Goal: Find specific page/section: Find specific page/section

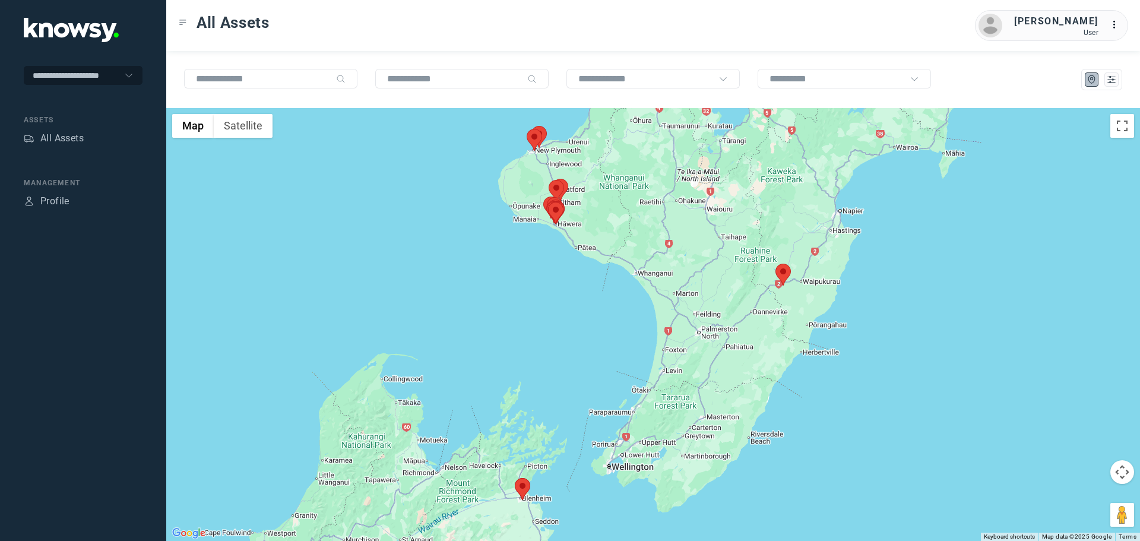
click at [464, 21] on div "All Assets [PERSON_NAME] User ..." at bounding box center [652, 25] width 973 height 51
click at [1109, 85] on button at bounding box center [1111, 79] width 14 height 14
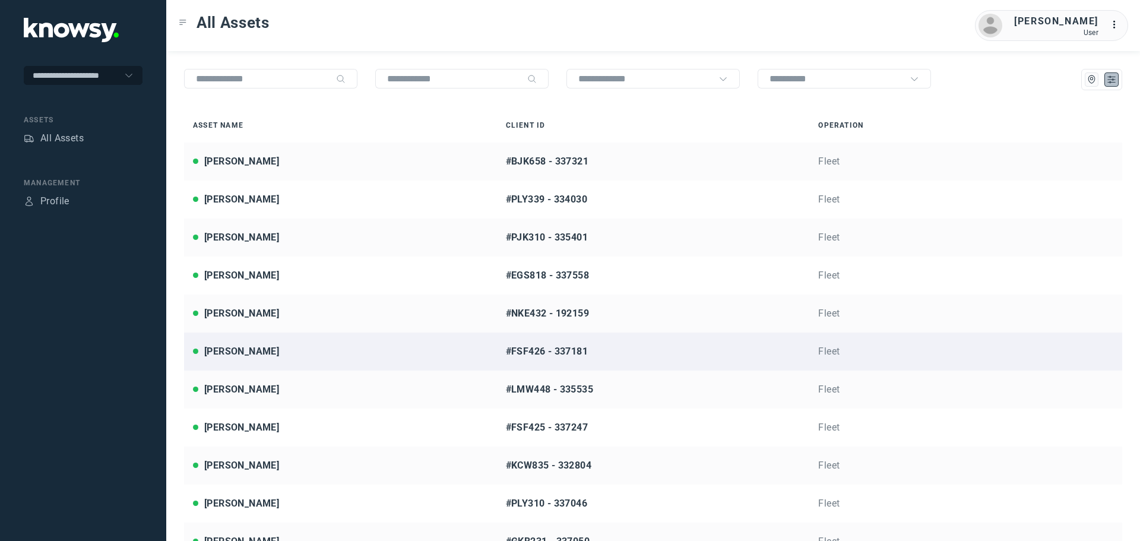
click at [350, 363] on link "[PERSON_NAME] #FSF426 - 337181 Fleet" at bounding box center [653, 351] width 938 height 38
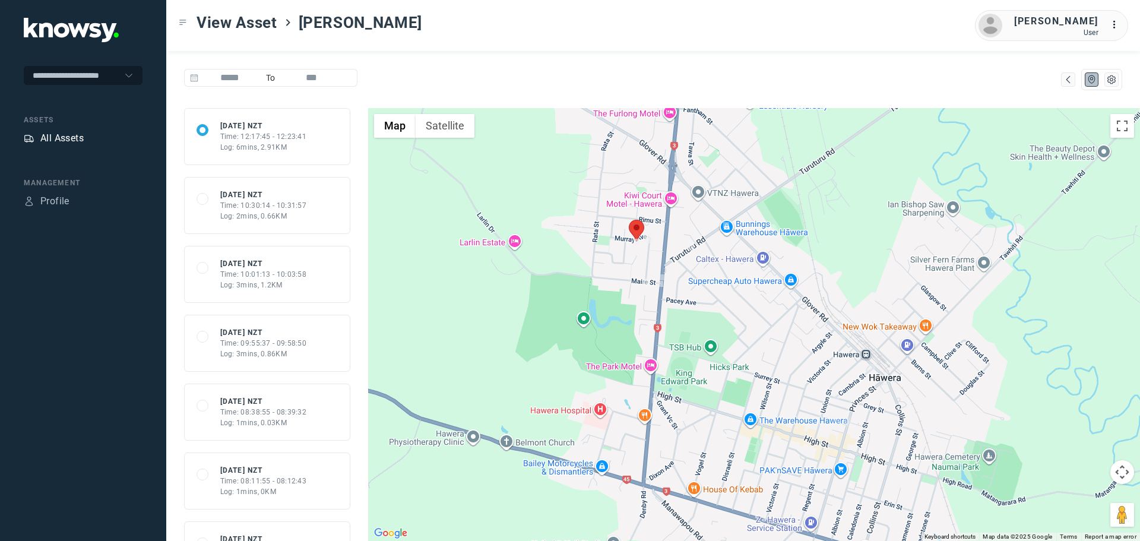
click at [70, 142] on div "All Assets" at bounding box center [61, 138] width 43 height 14
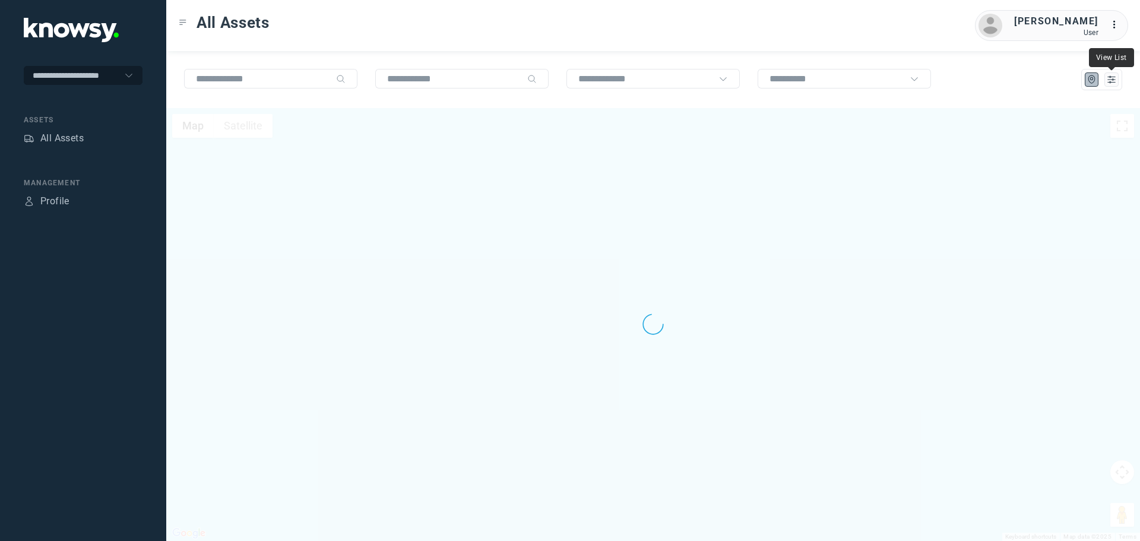
click at [1107, 87] on div at bounding box center [1101, 79] width 41 height 21
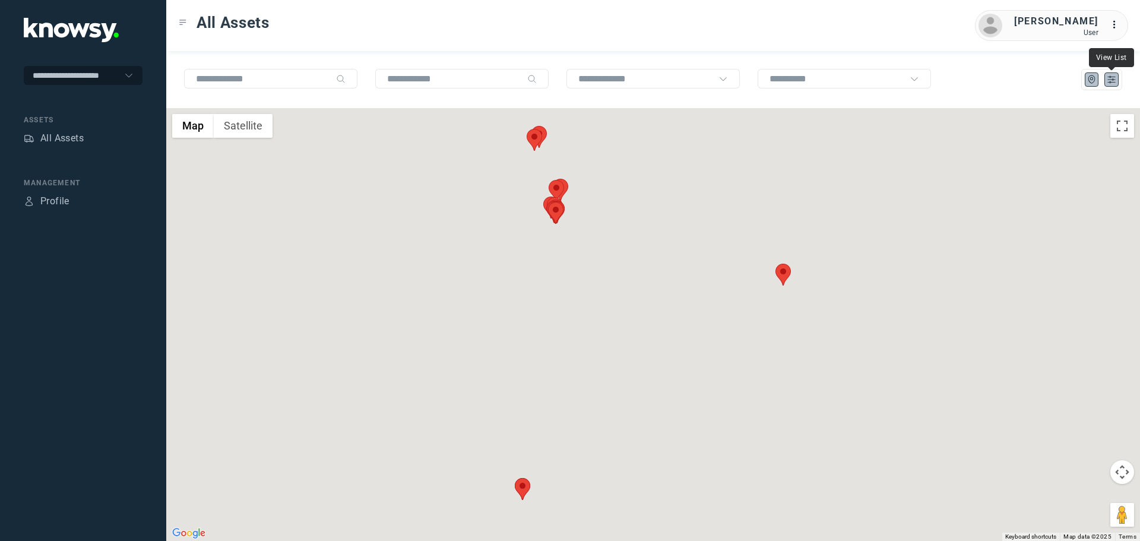
click at [1113, 80] on icon "List" at bounding box center [1111, 79] width 11 height 11
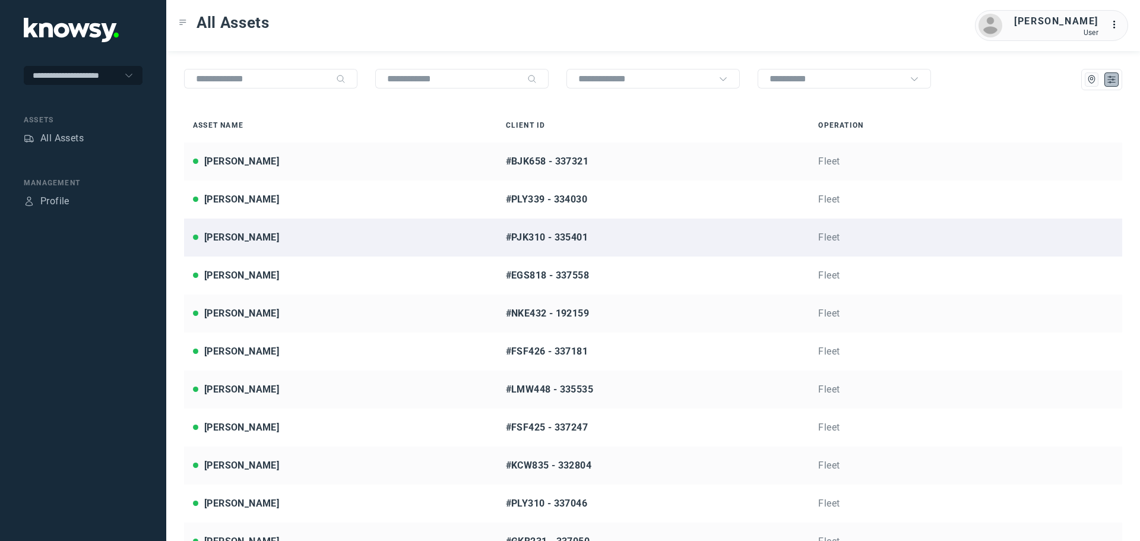
click at [294, 236] on div "[PERSON_NAME]" at bounding box center [340, 237] width 295 height 14
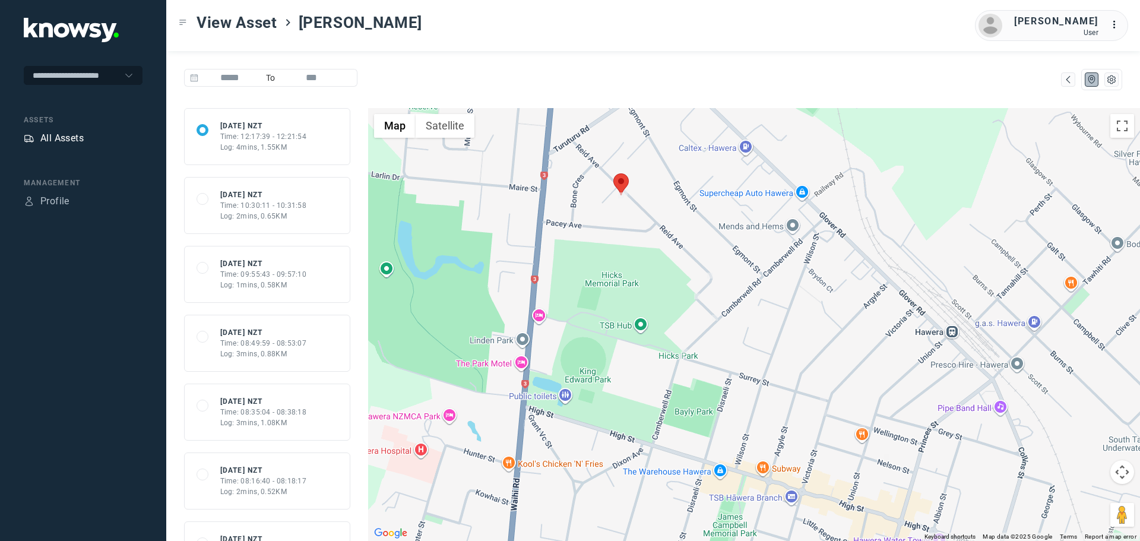
click at [67, 135] on div "All Assets" at bounding box center [61, 138] width 43 height 14
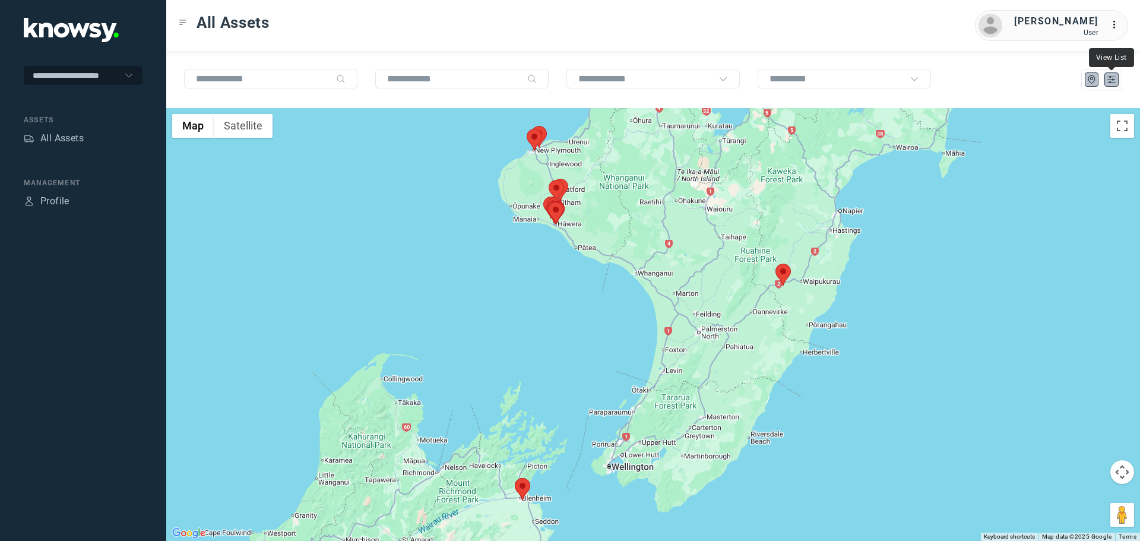
click at [1109, 84] on icon "List" at bounding box center [1111, 79] width 11 height 11
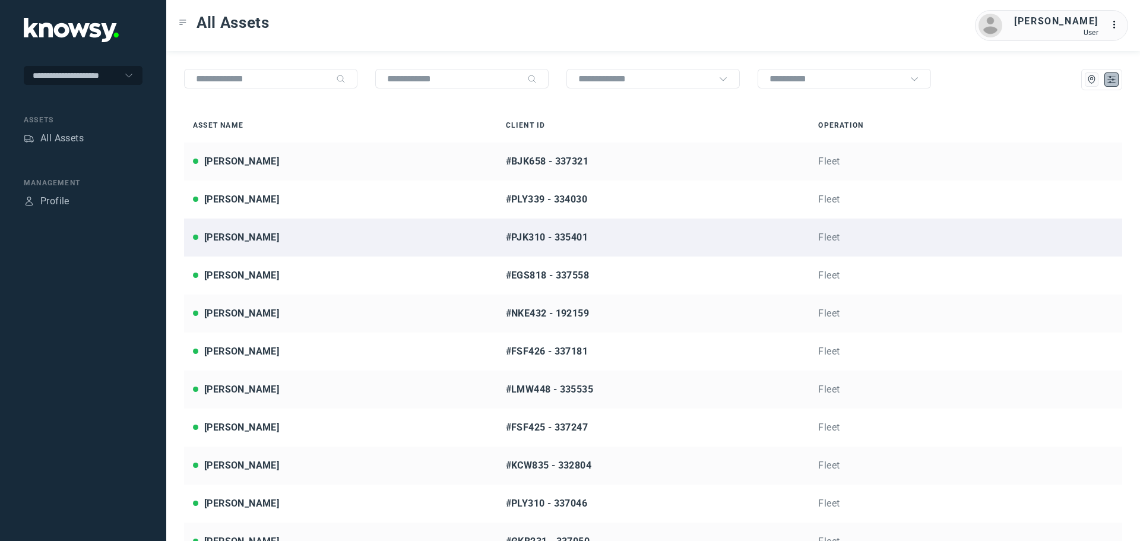
click at [262, 239] on div "[PERSON_NAME]" at bounding box center [241, 237] width 75 height 14
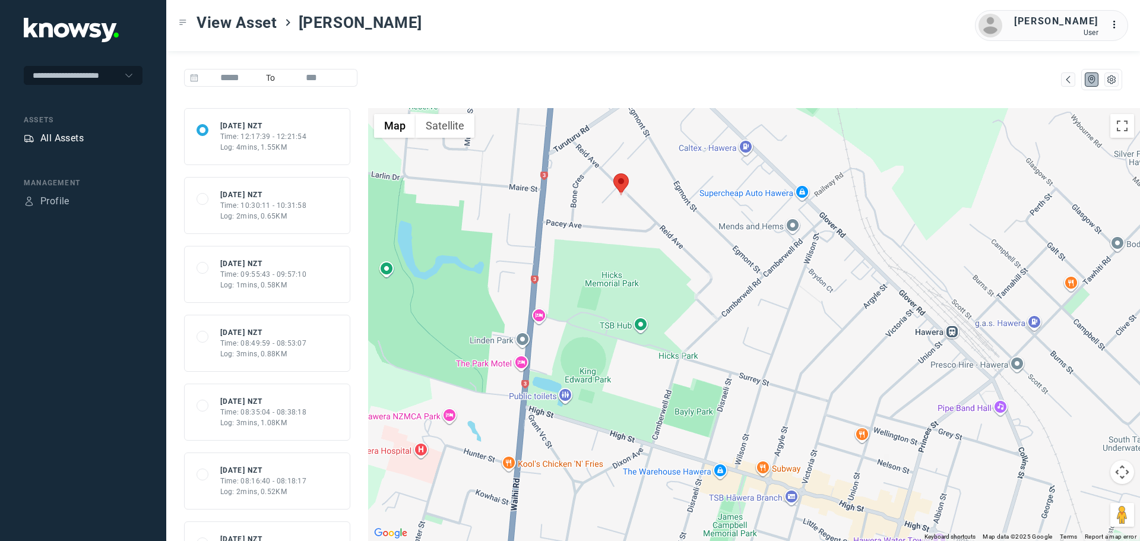
click at [53, 137] on div "All Assets" at bounding box center [61, 138] width 43 height 14
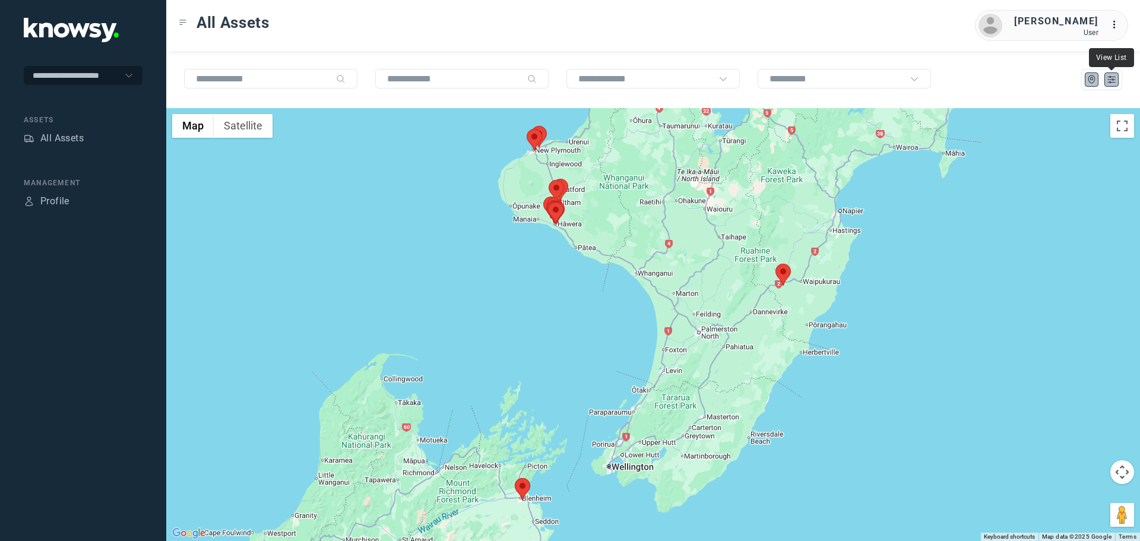
click at [1109, 80] on icon "List" at bounding box center [1111, 79] width 11 height 11
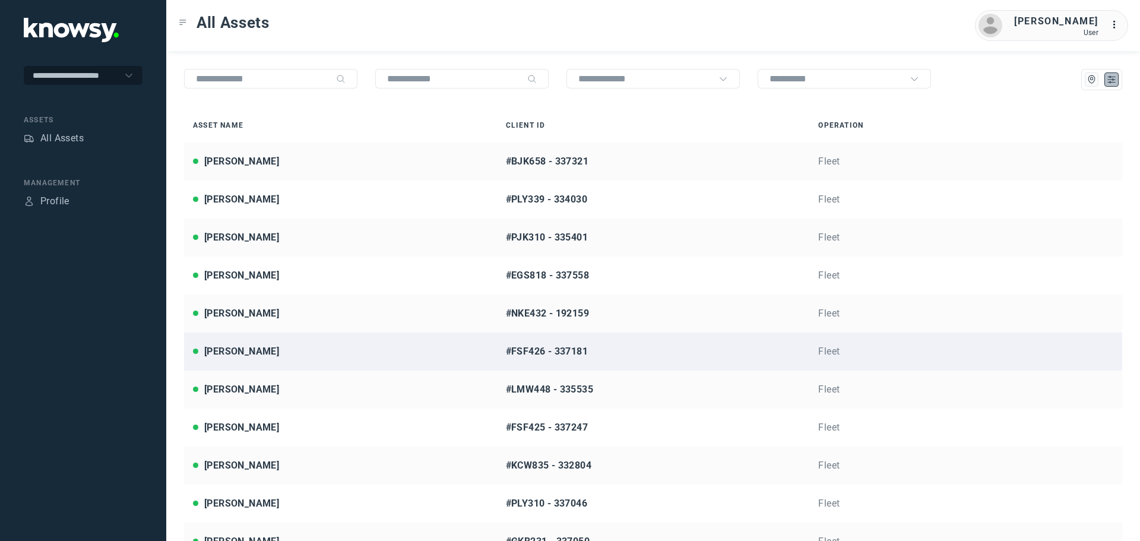
click at [285, 350] on div "[PERSON_NAME]" at bounding box center [340, 351] width 295 height 14
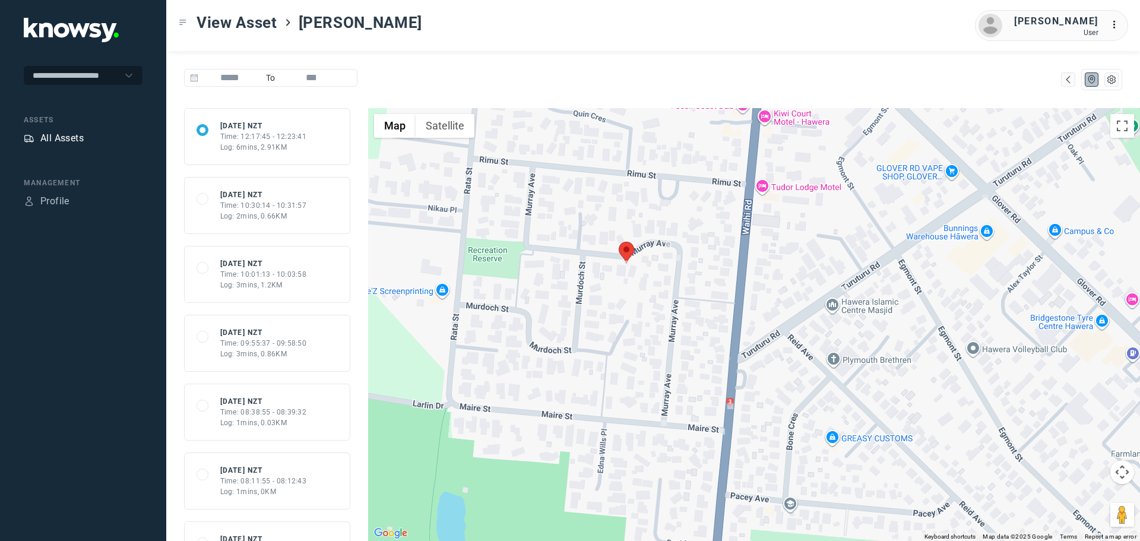
click at [59, 138] on div "All Assets" at bounding box center [61, 138] width 43 height 14
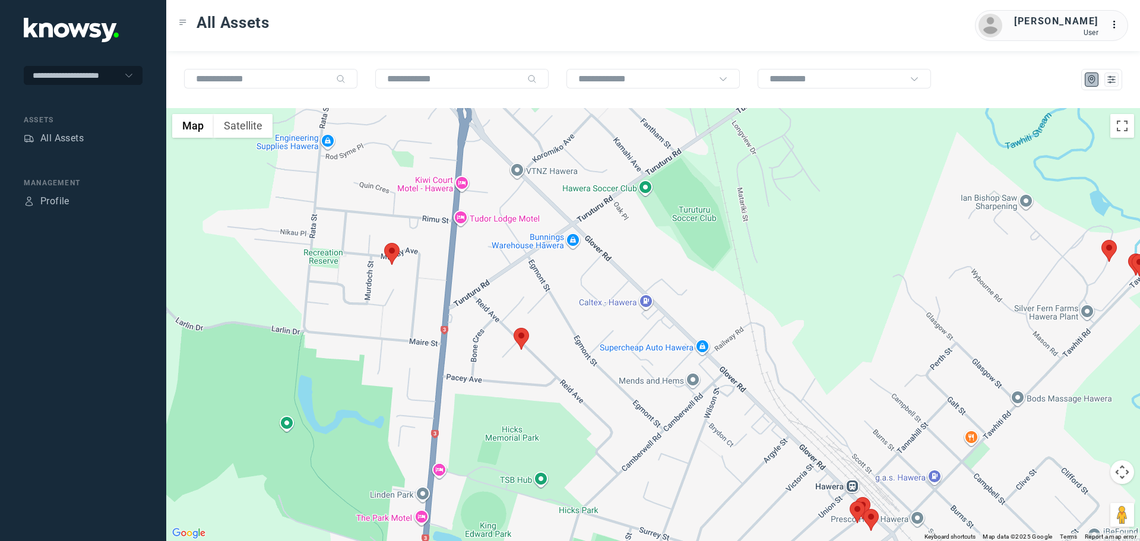
click at [513, 328] on area at bounding box center [513, 328] width 0 height 0
click at [524, 328] on span "View Asset" at bounding box center [510, 332] width 48 height 8
